Goal: Information Seeking & Learning: Learn about a topic

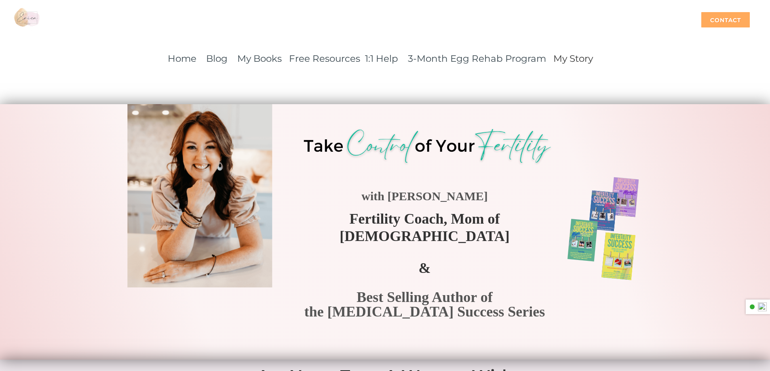
click at [722, 17] on div "Contact" at bounding box center [725, 19] width 48 height 15
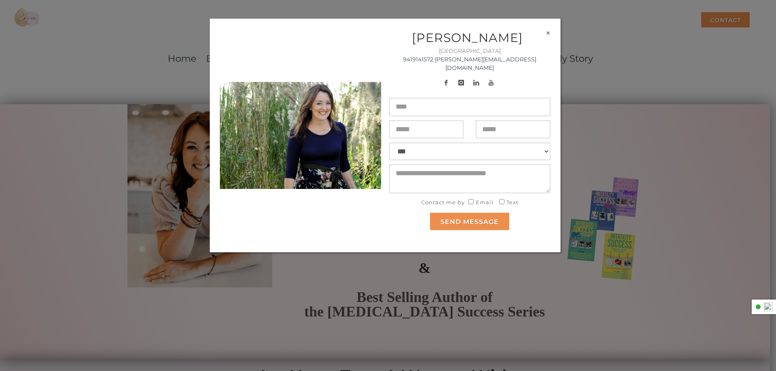
click at [547, 32] on button "×" at bounding box center [547, 33] width 5 height 8
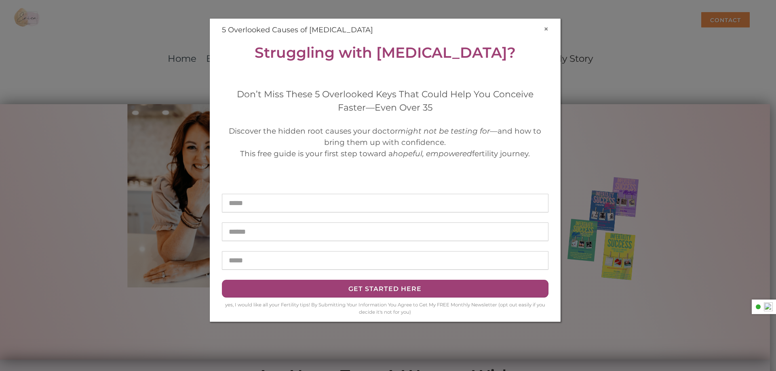
click at [546, 27] on button "×" at bounding box center [545, 29] width 5 height 8
click at [546, 31] on button "×" at bounding box center [545, 29] width 5 height 8
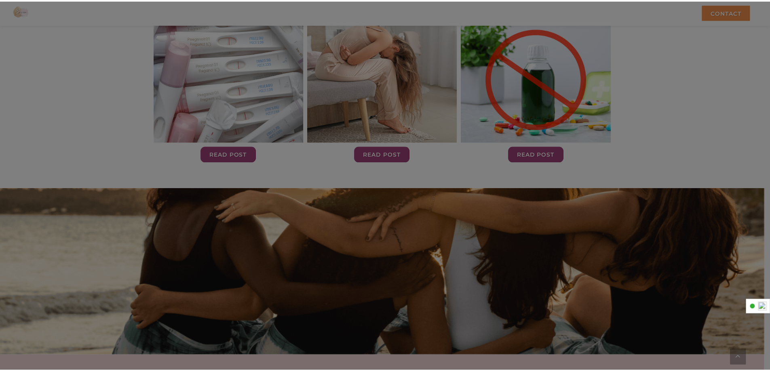
scroll to position [2575, 0]
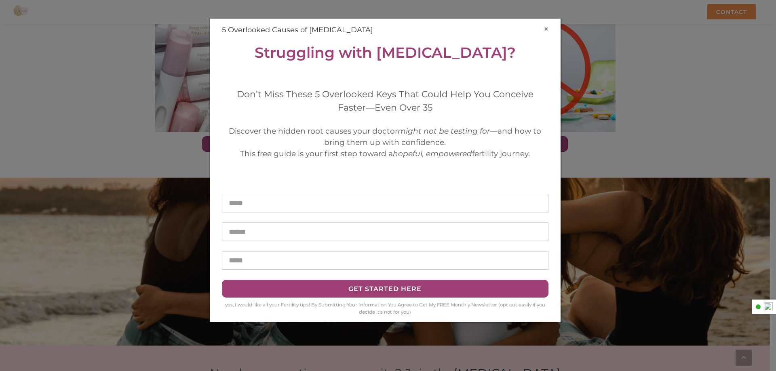
click at [546, 28] on button "×" at bounding box center [545, 29] width 5 height 8
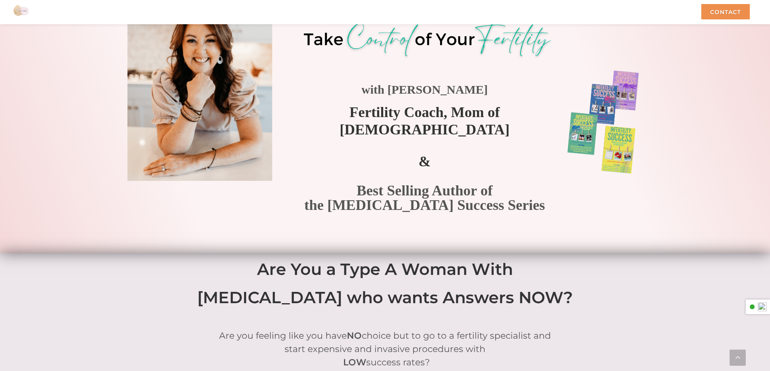
scroll to position [0, 0]
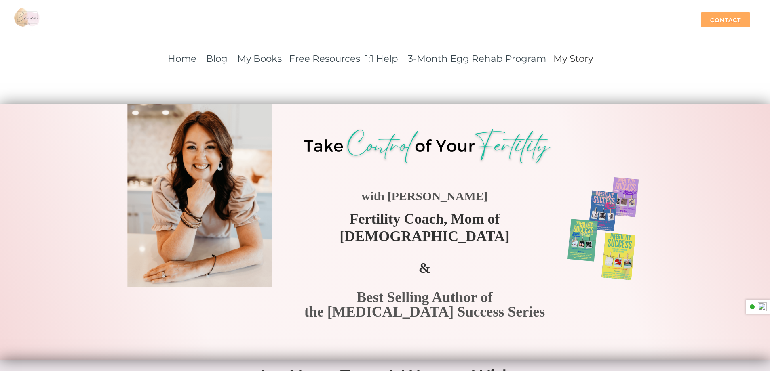
click at [719, 16] on div "Contact" at bounding box center [725, 19] width 48 height 15
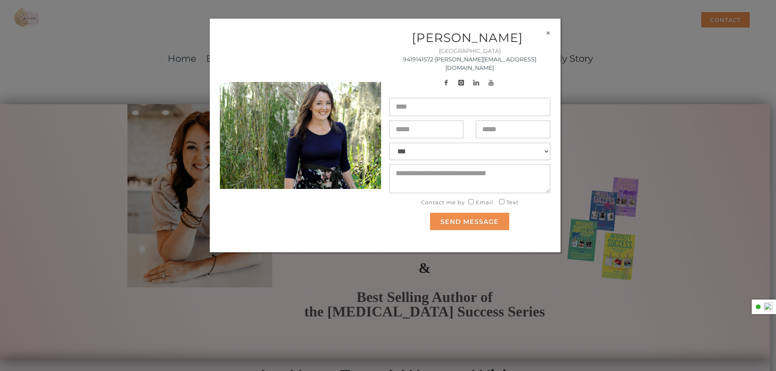
click at [548, 32] on button "×" at bounding box center [547, 33] width 5 height 8
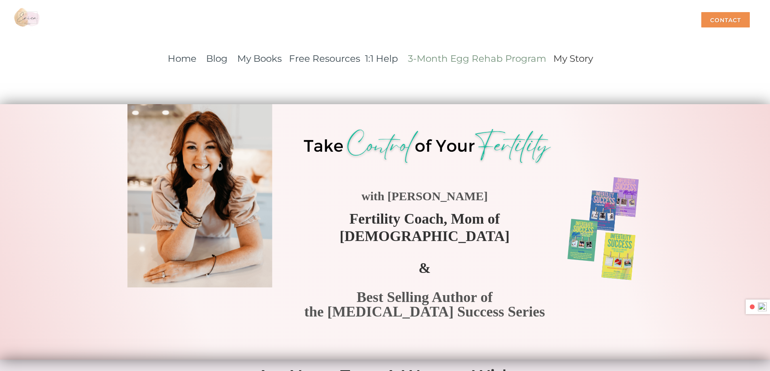
click at [487, 59] on link "3-Month Egg Rehab Program" at bounding box center [477, 58] width 138 height 11
click at [182, 61] on link "Home" at bounding box center [182, 58] width 29 height 11
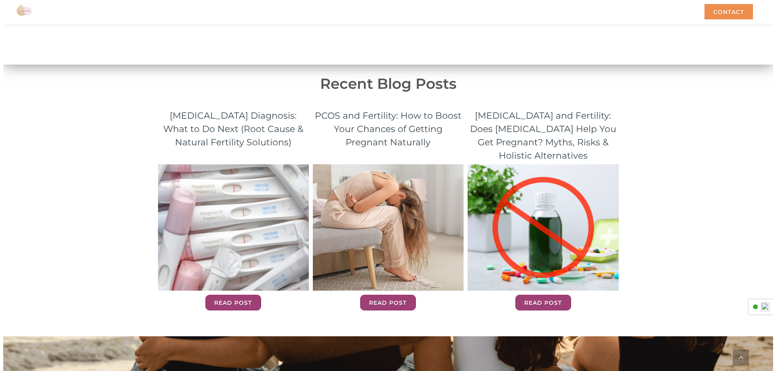
scroll to position [2659, 0]
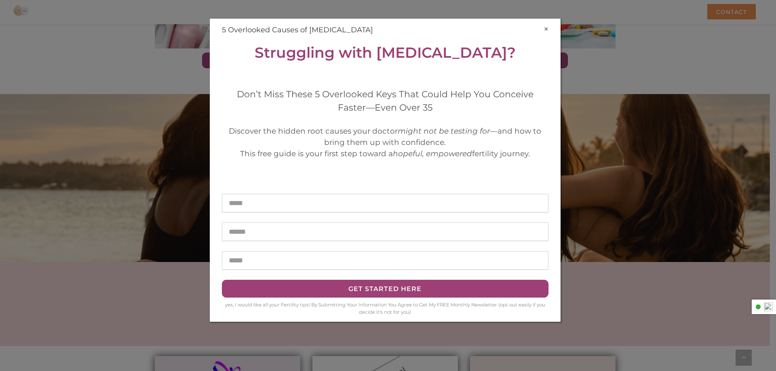
click at [546, 30] on button "×" at bounding box center [545, 29] width 5 height 8
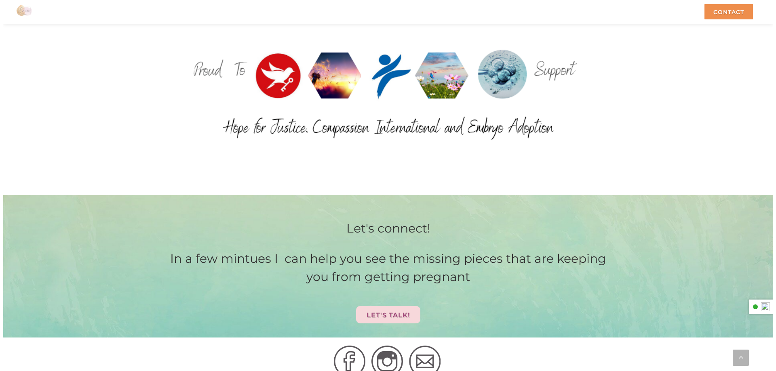
scroll to position [3796, 0]
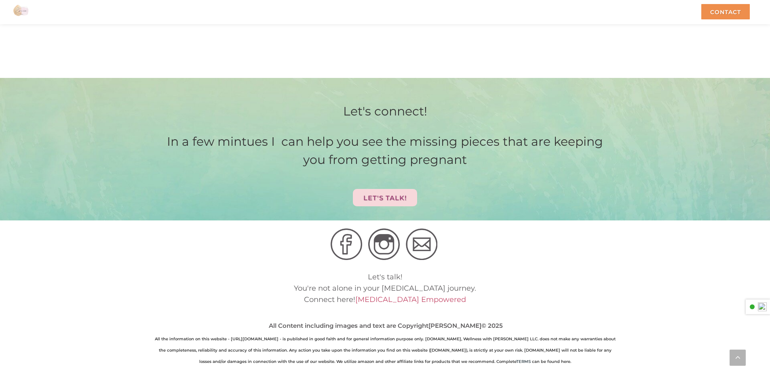
click at [402, 295] on link "[MEDICAL_DATA] Empowered" at bounding box center [410, 299] width 111 height 9
